Goal: Check status: Check status

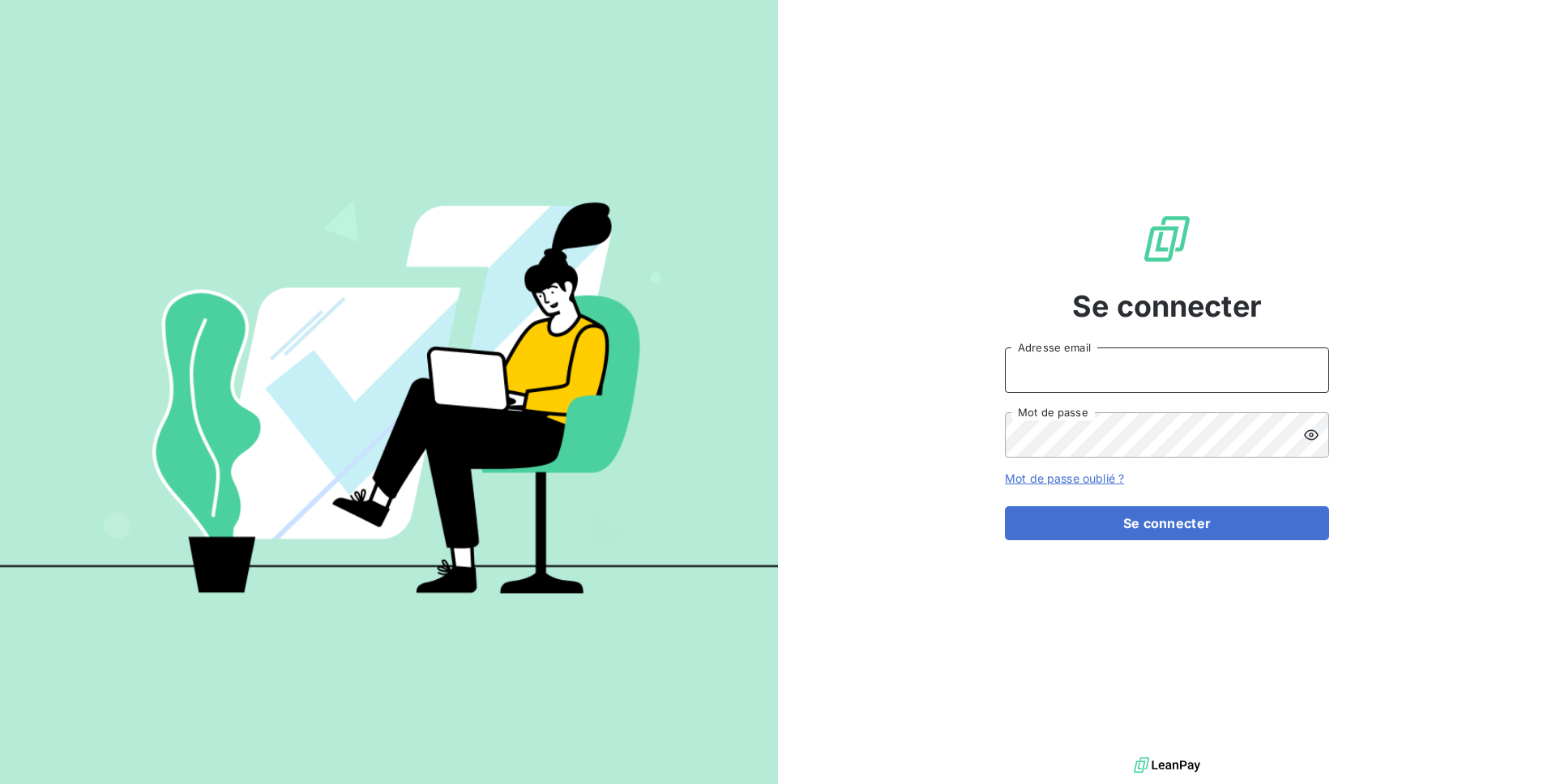
click at [1041, 365] on input "Adresse email" at bounding box center [1167, 370] width 324 height 46
type input "admin@[PERSON_NAME]"
click at [1005, 506] on button "Se connecter" at bounding box center [1167, 523] width 324 height 34
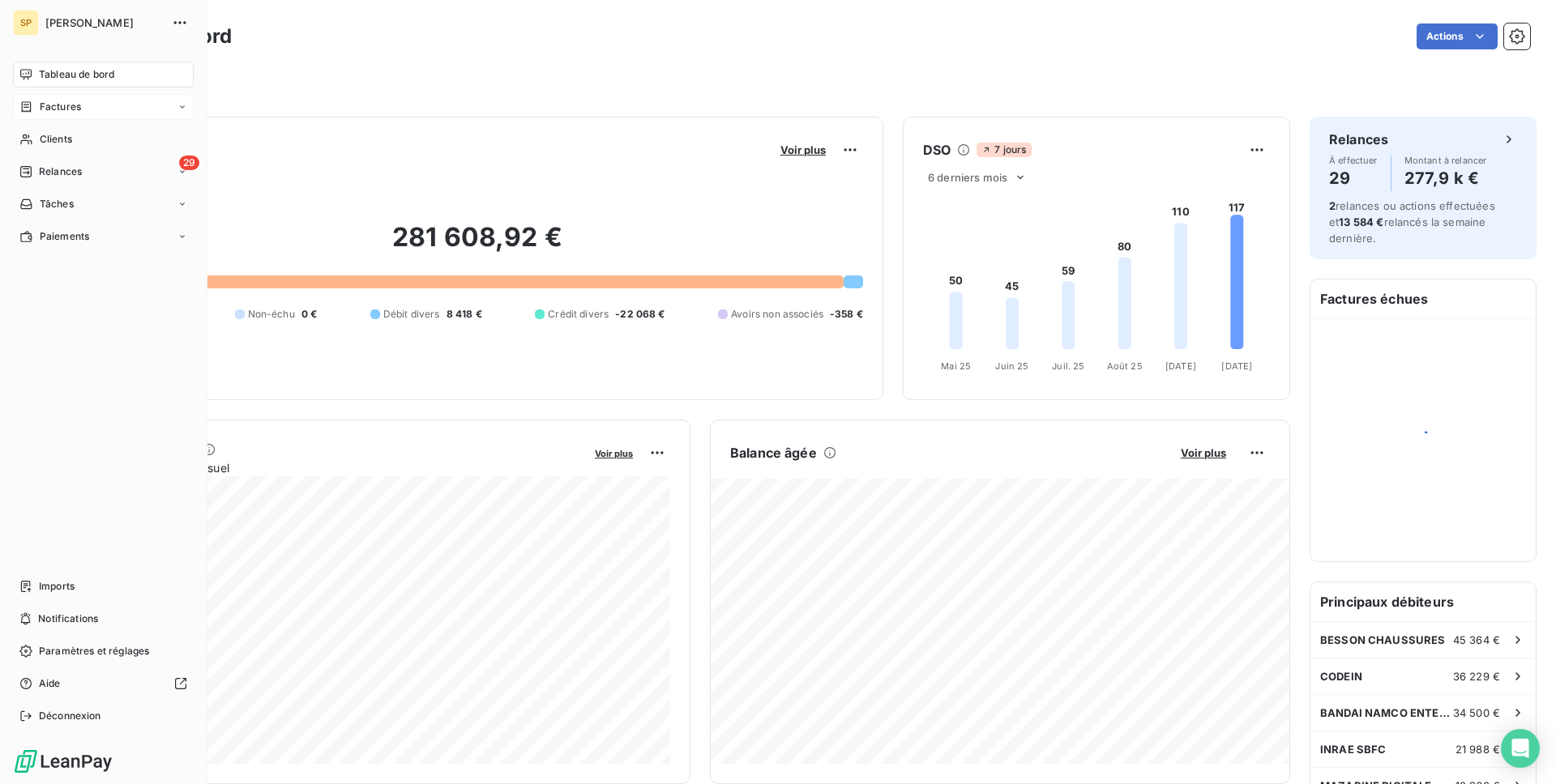
click at [35, 116] on div "Factures" at bounding box center [102, 106] width 180 height 26
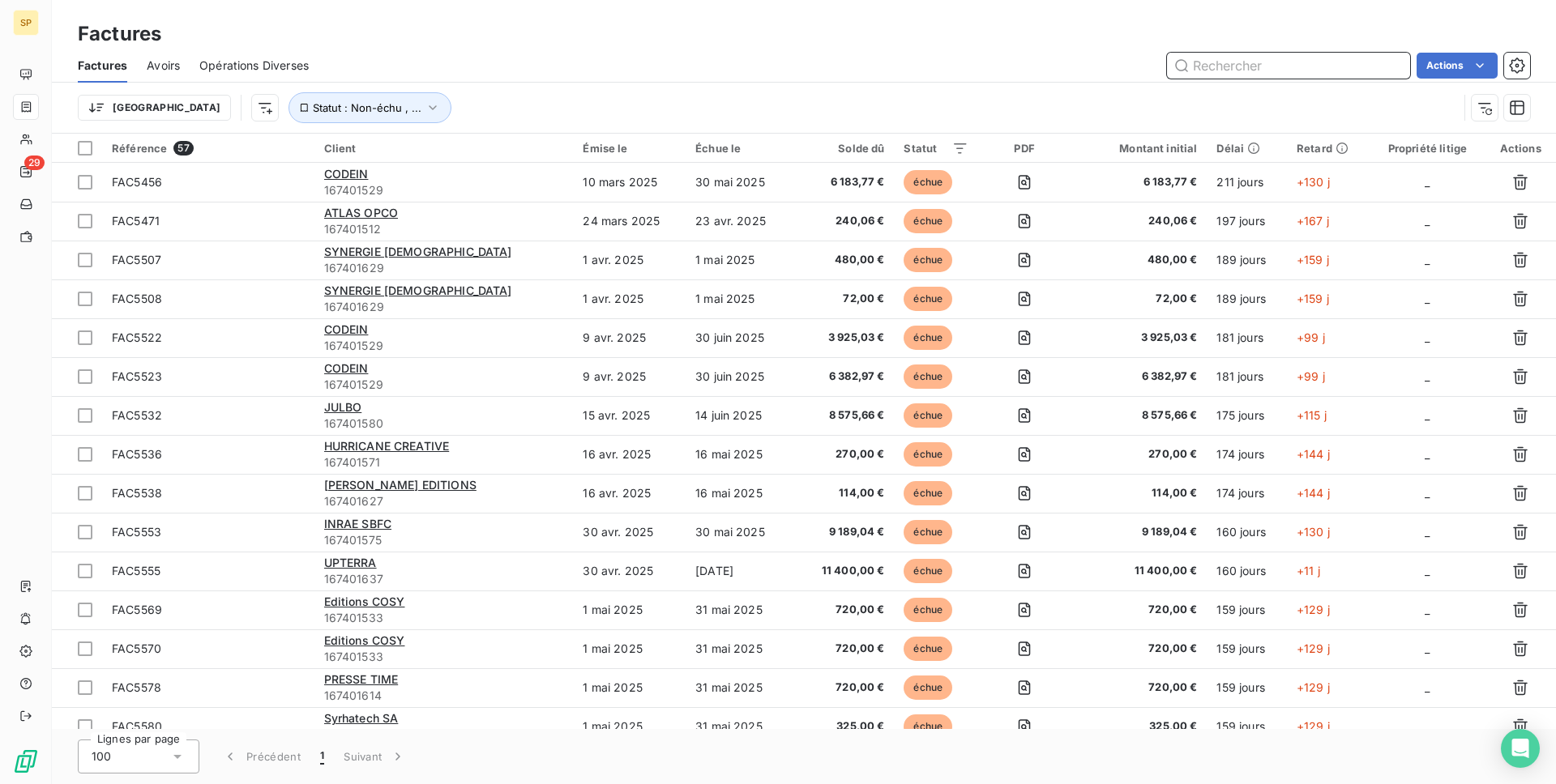
paste input "FAC5669"
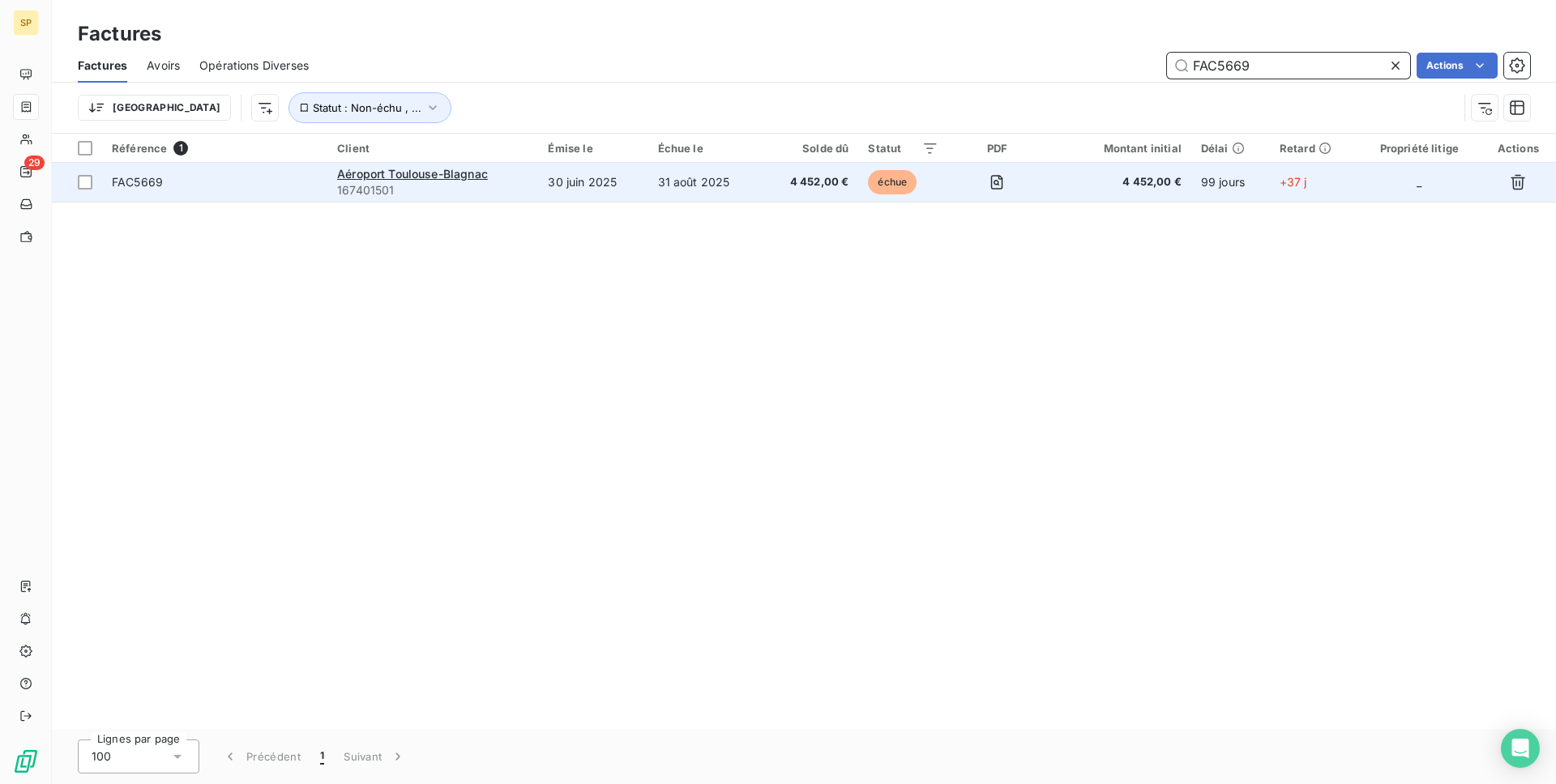
type input "FAC5669"
click at [625, 191] on td "30 juin 2025" at bounding box center [593, 182] width 109 height 39
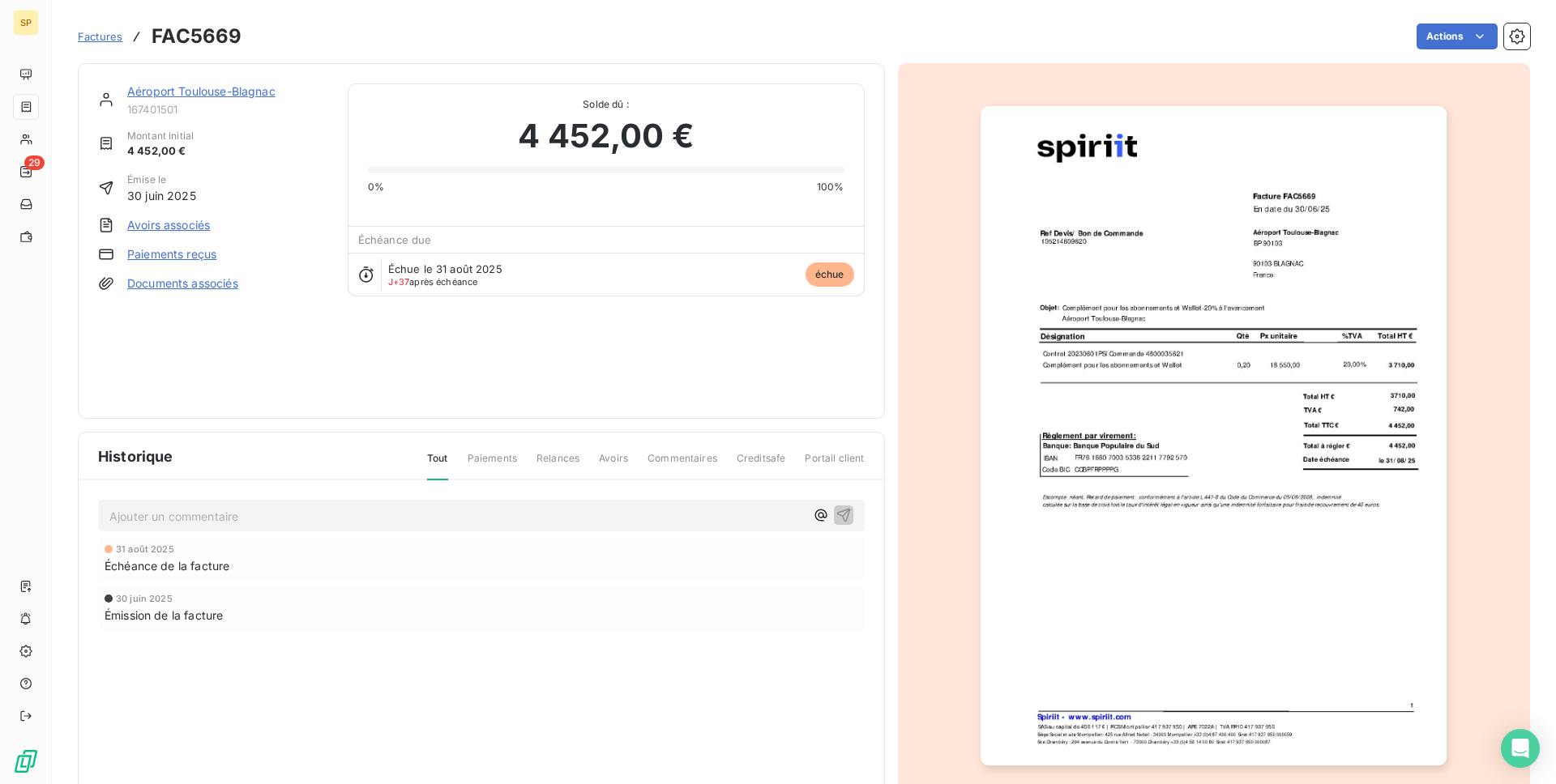
click at [1098, 319] on img "button" at bounding box center [1214, 436] width 466 height 659
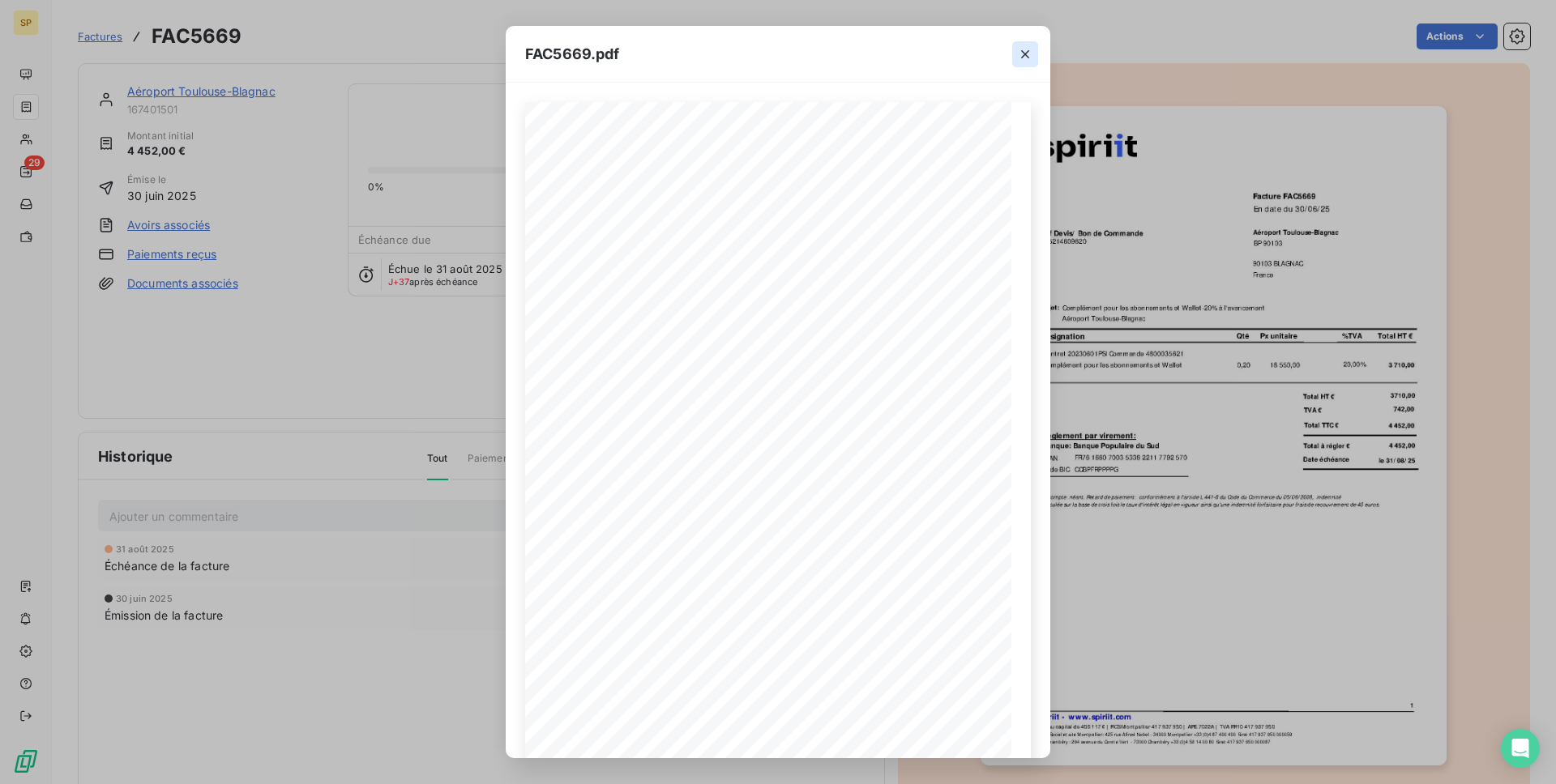
click at [1028, 53] on icon "button" at bounding box center [1025, 54] width 17 height 17
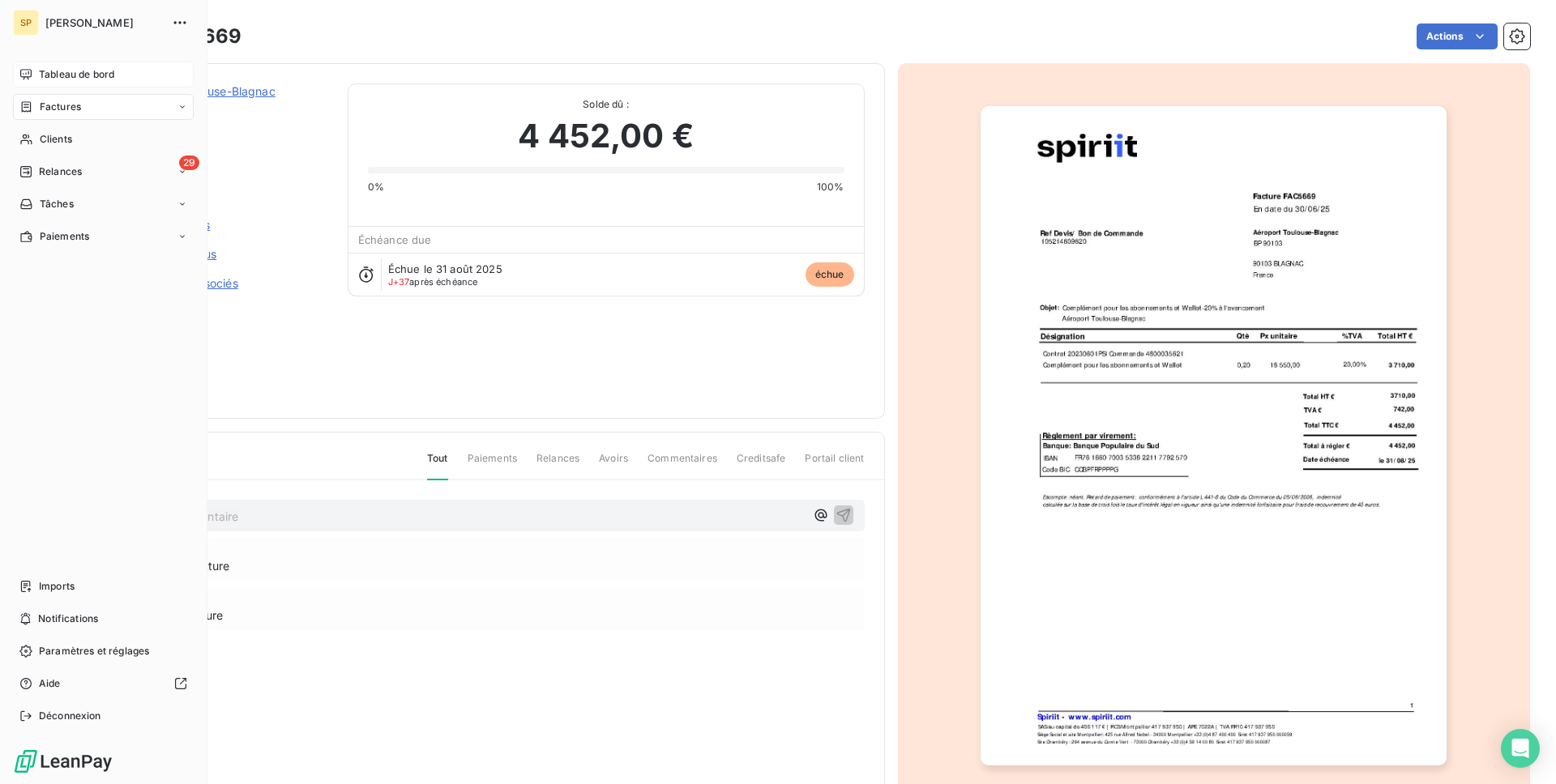
click at [37, 71] on div "Tableau de bord" at bounding box center [102, 74] width 180 height 26
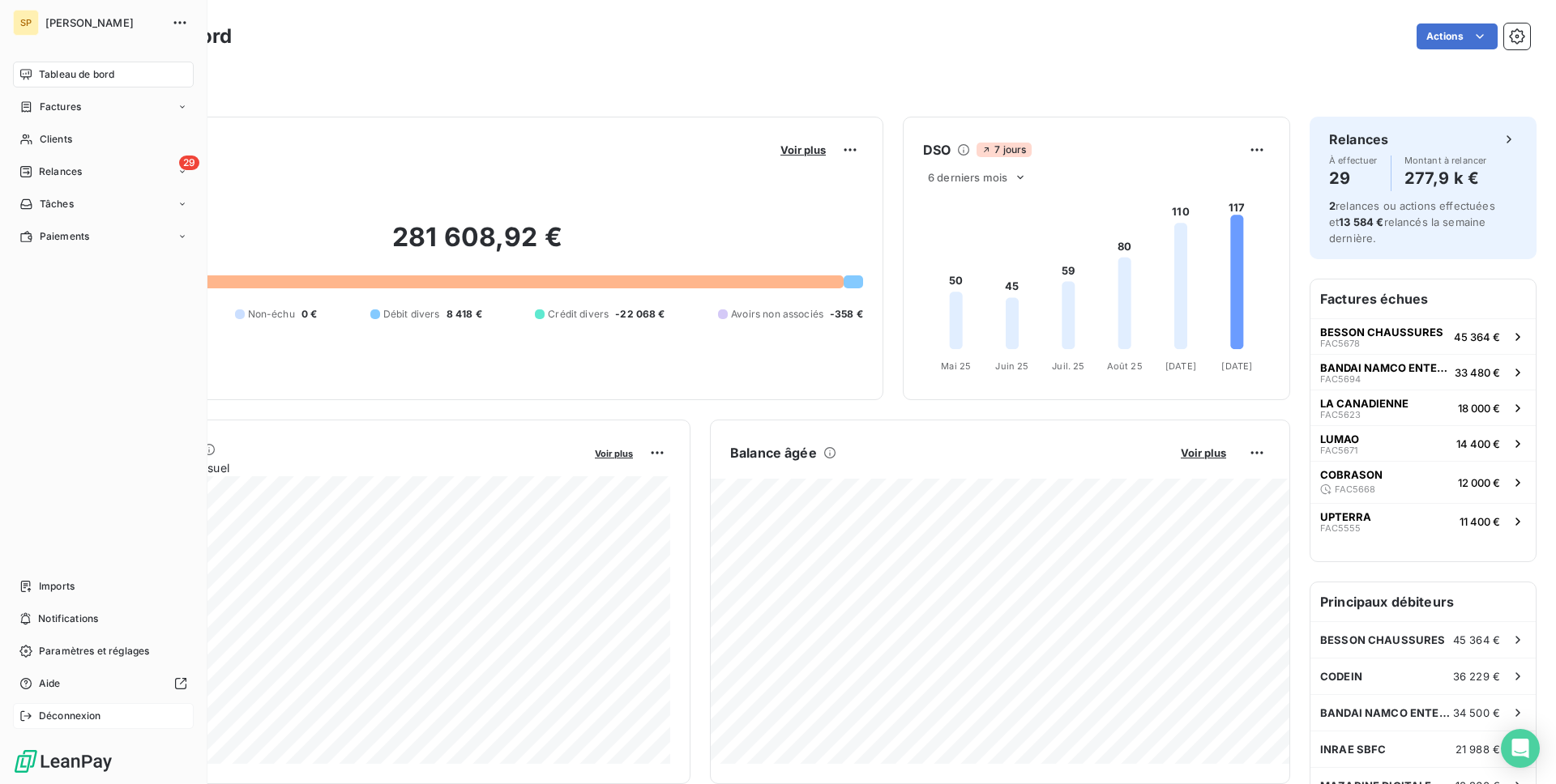
click at [89, 718] on span "Déconnexion" at bounding box center [70, 716] width 62 height 15
